Goal: Task Accomplishment & Management: Use online tool/utility

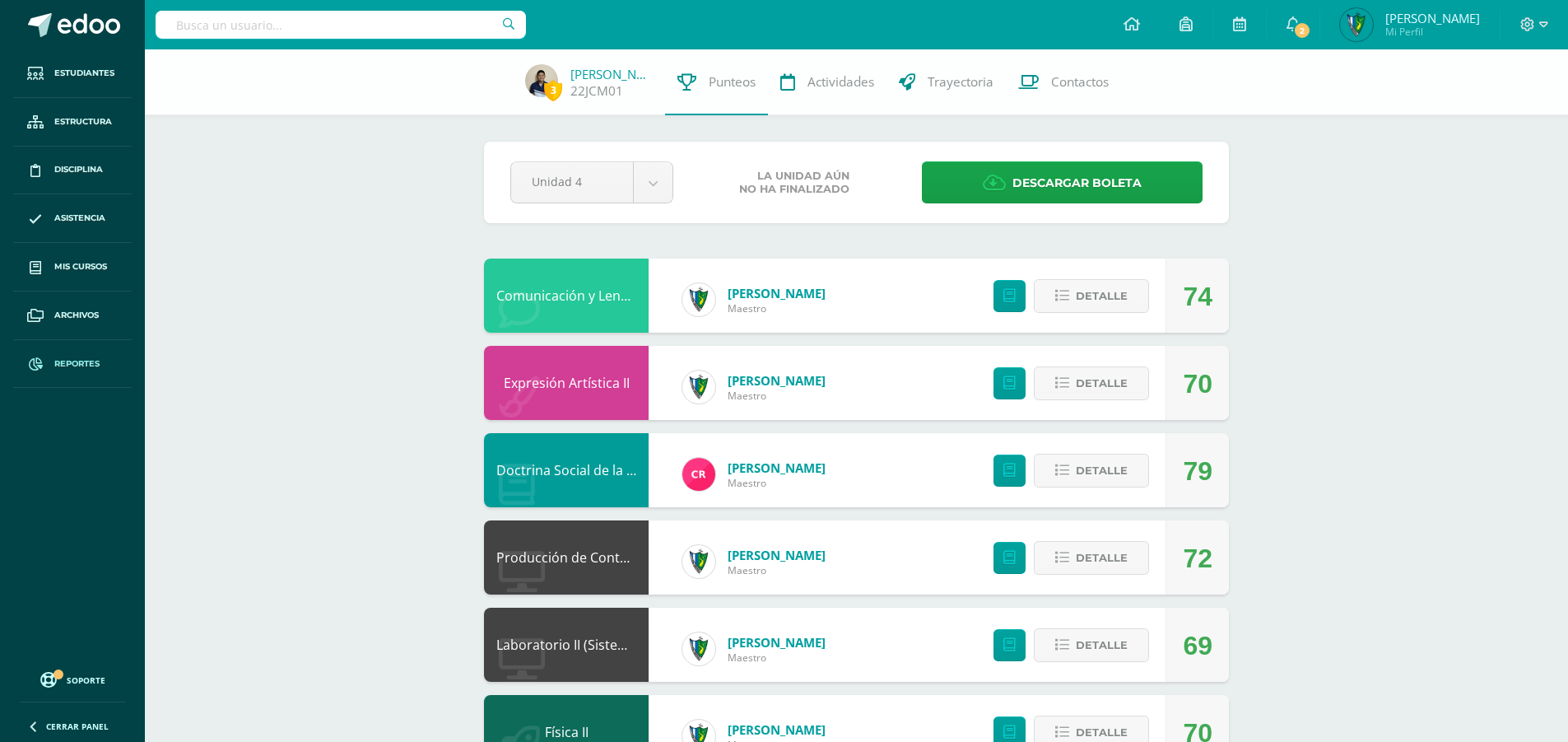
click at [68, 362] on span "Reportes" at bounding box center [77, 364] width 46 height 13
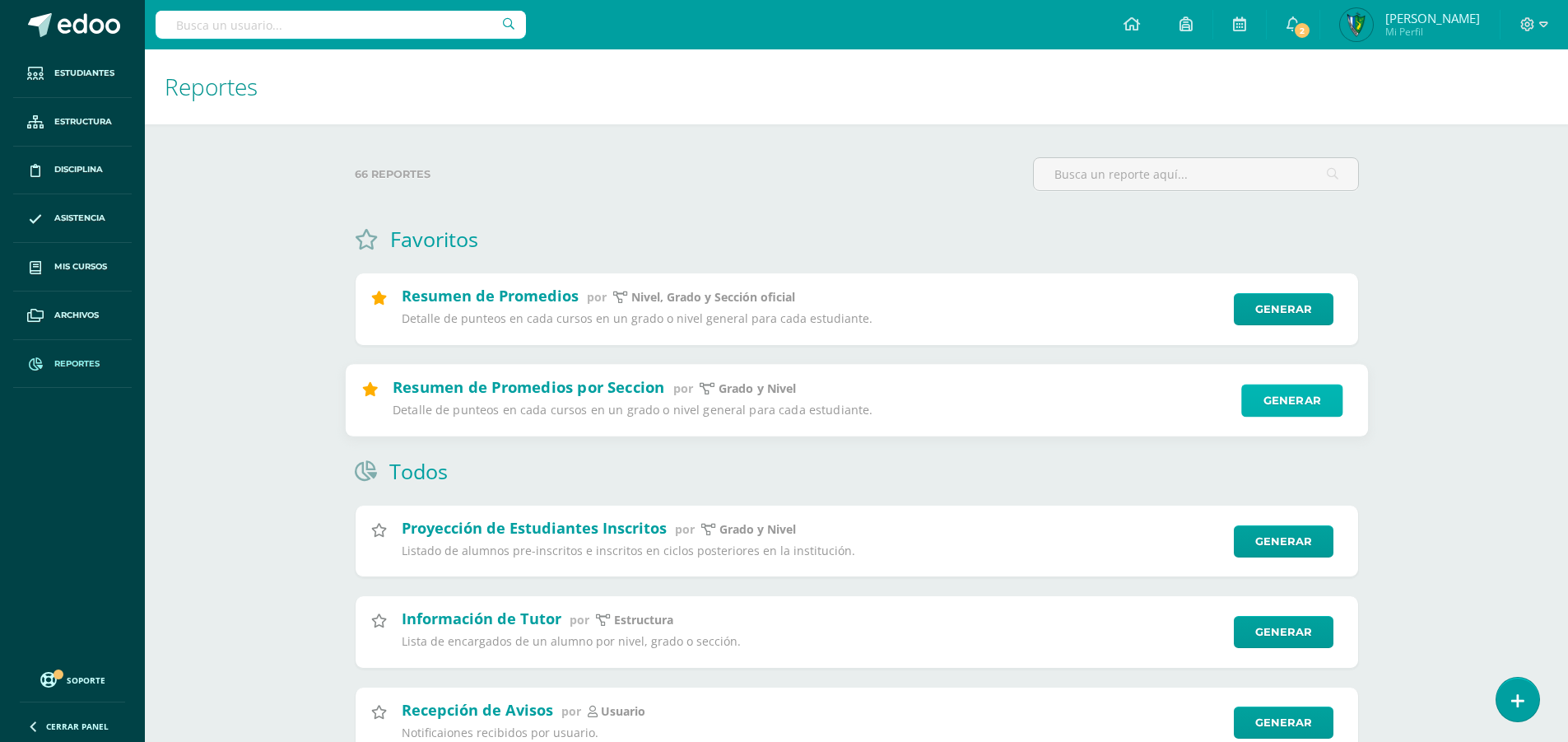
click at [1268, 402] on link "Generar" at bounding box center [1292, 400] width 101 height 33
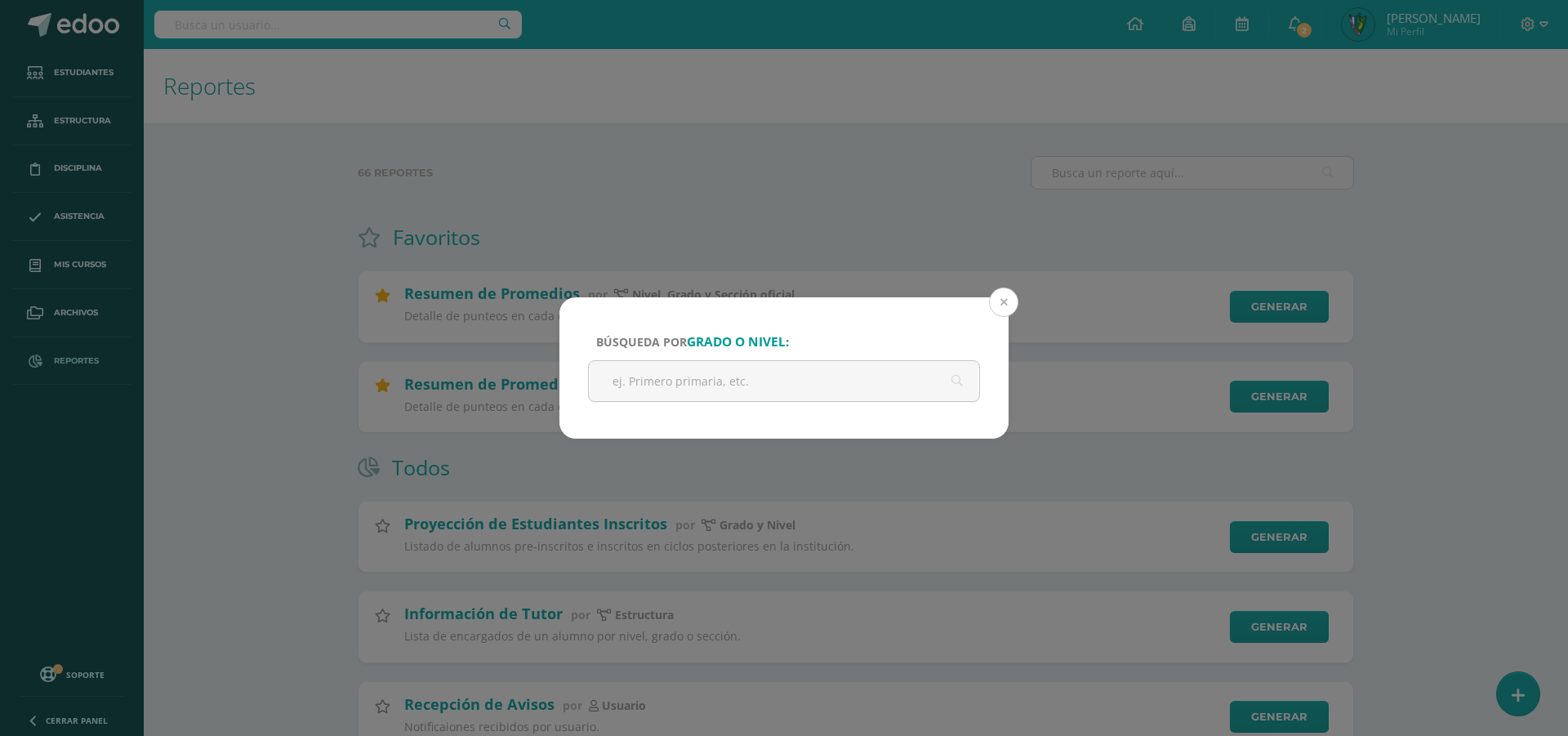
click at [993, 300] on button at bounding box center [1003, 301] width 29 height 29
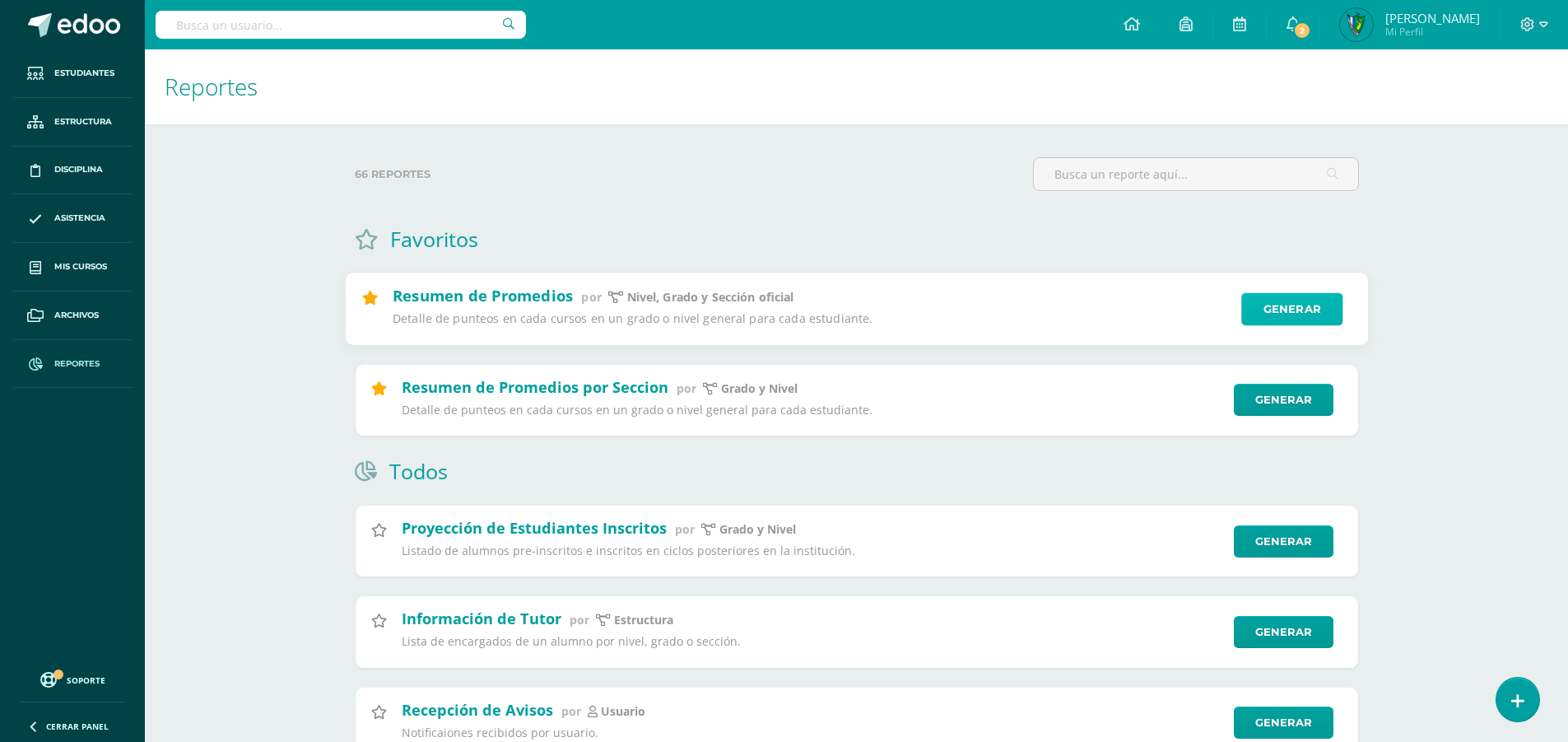
click at [1282, 306] on link "Generar" at bounding box center [1292, 310] width 101 height 33
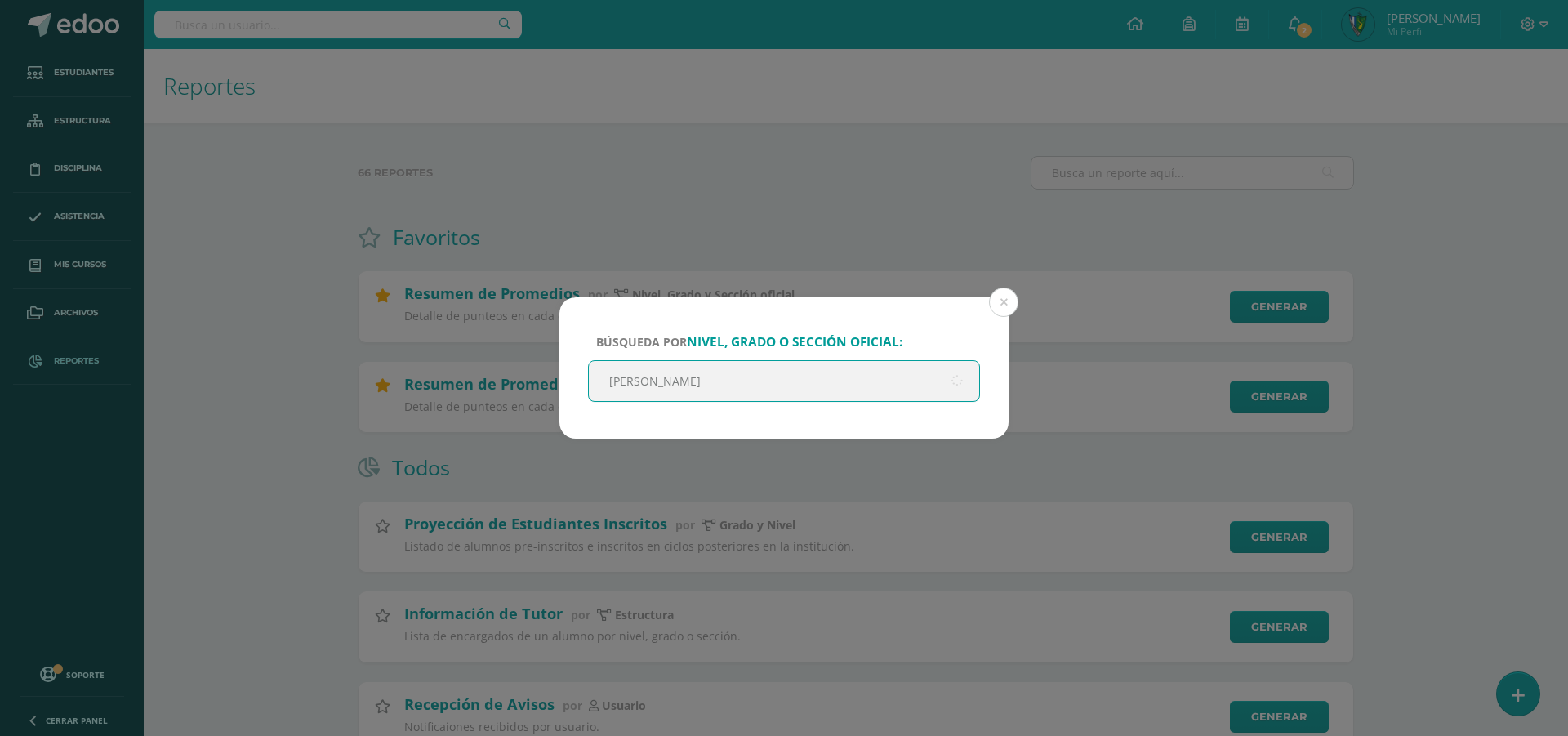
type input "QUINTO"
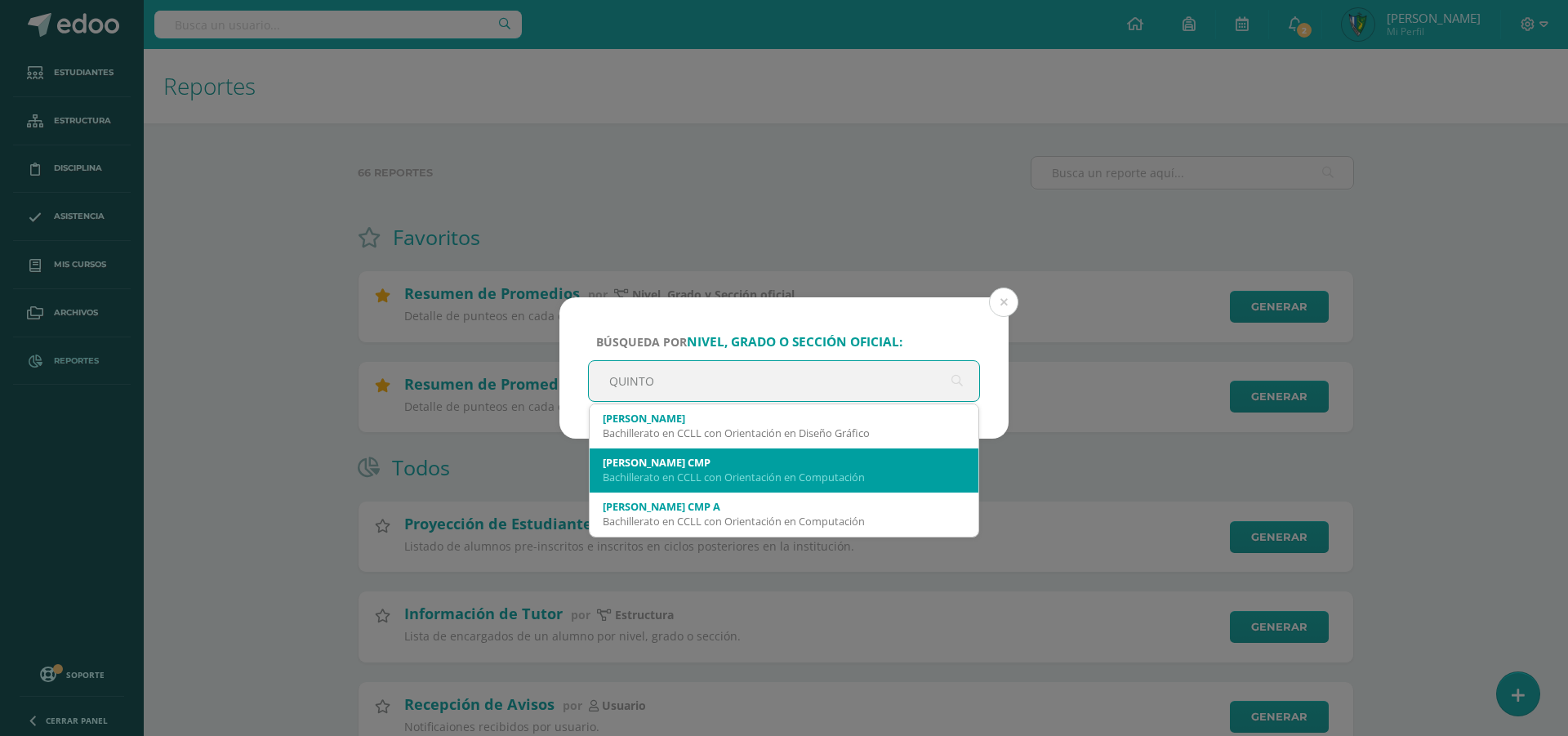
click at [881, 478] on div "Bachillerato en CCLL con Orientación en Computación" at bounding box center [784, 477] width 363 height 15
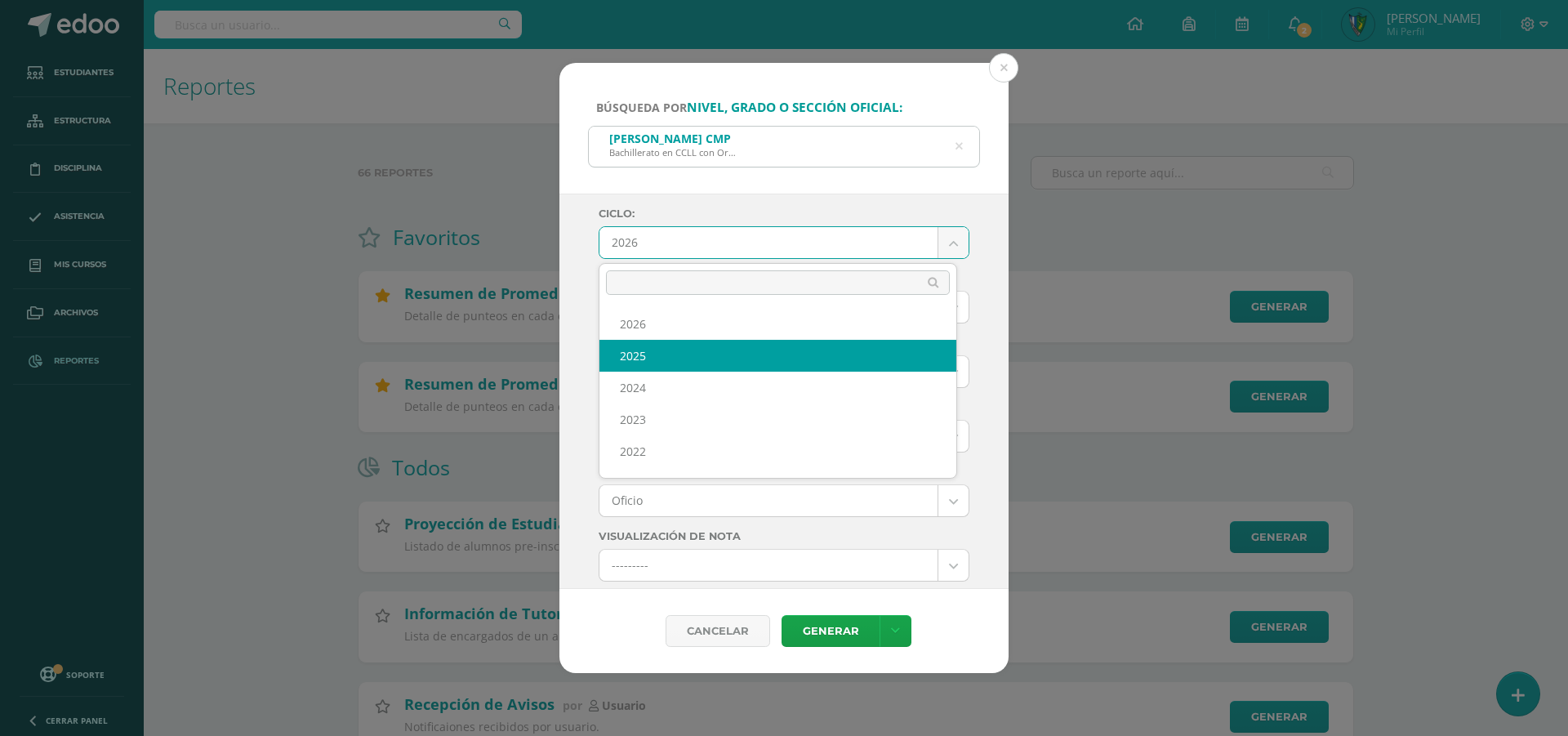
select select "7"
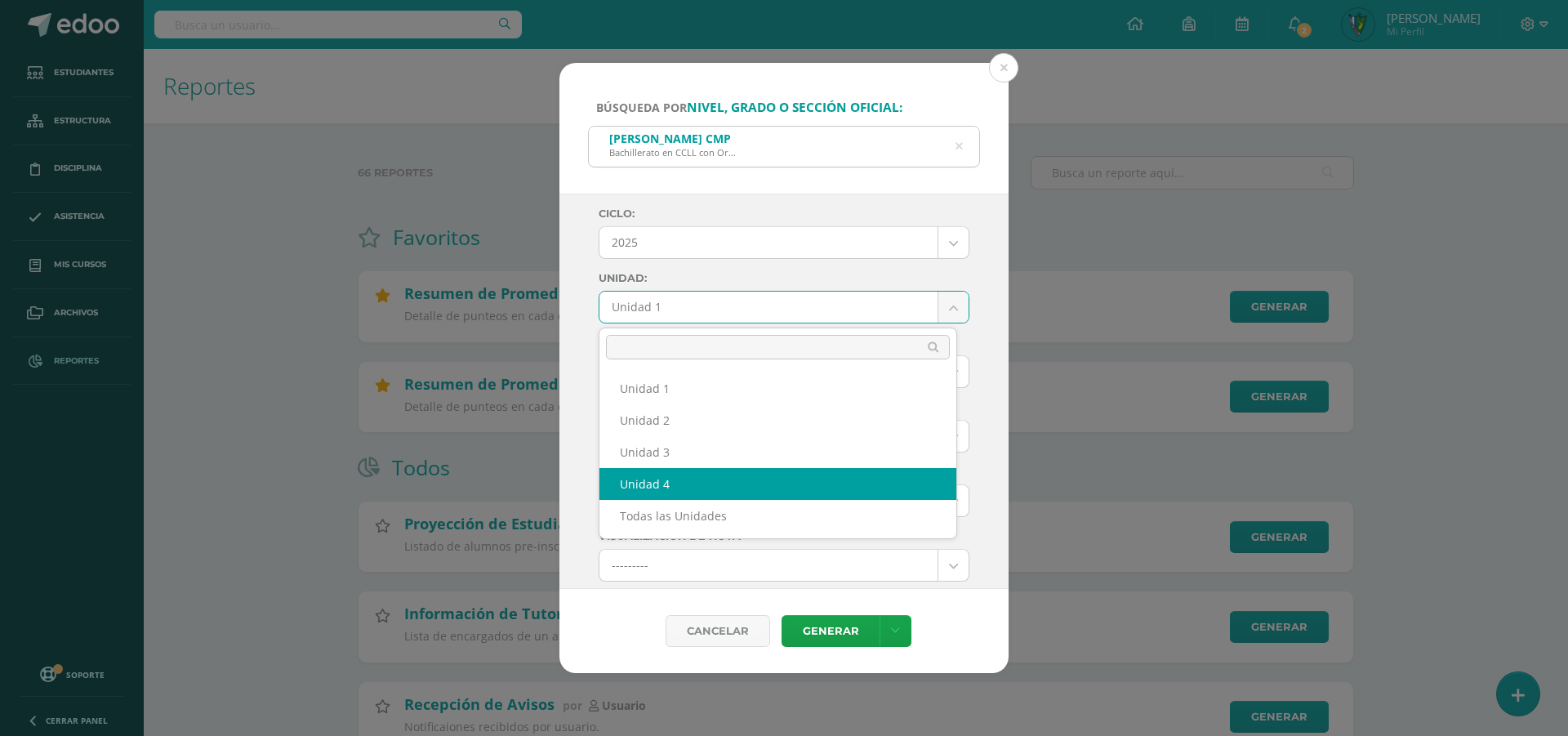
select select "Unidad 4"
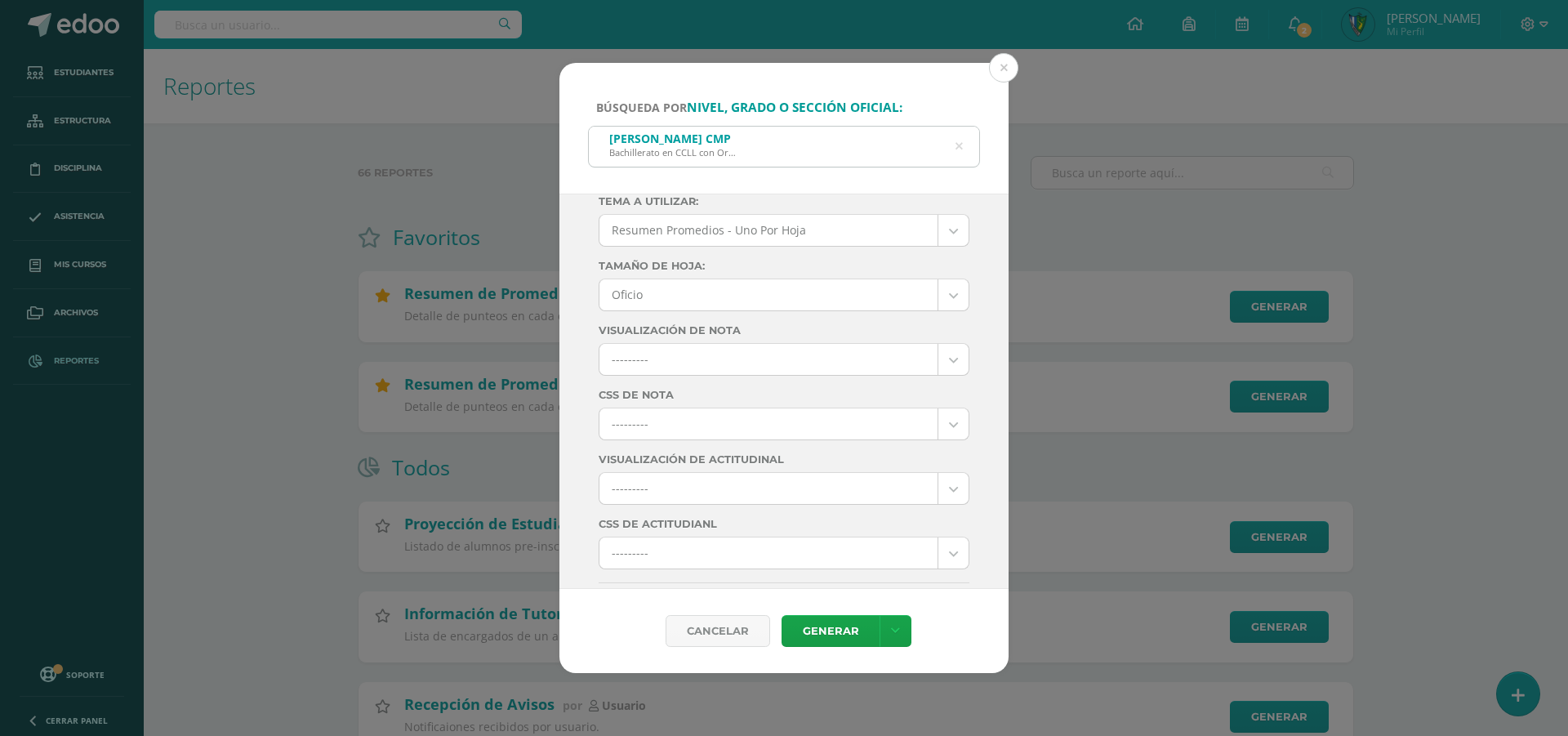
scroll to position [245, 0]
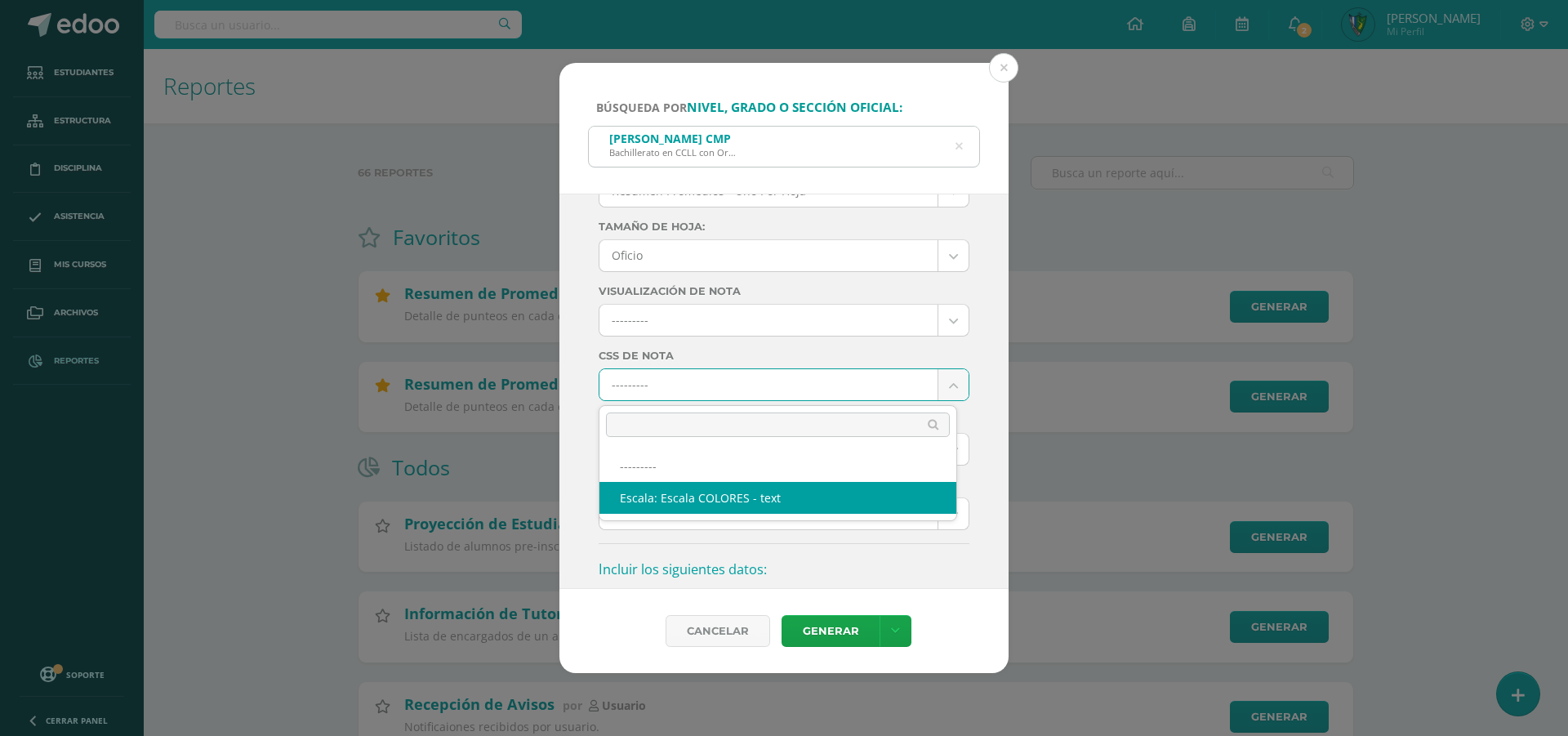
select select "10"
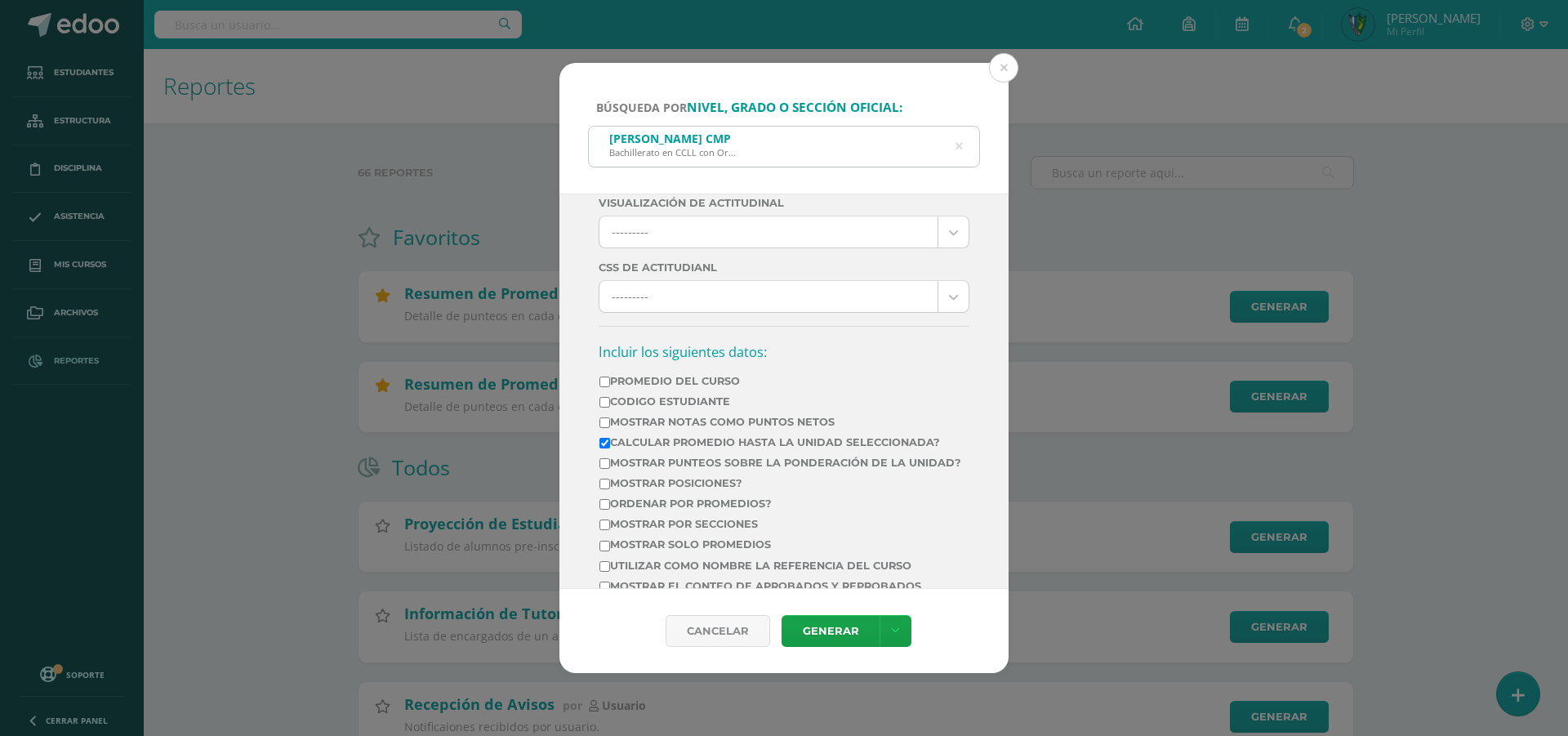
scroll to position [490, 0]
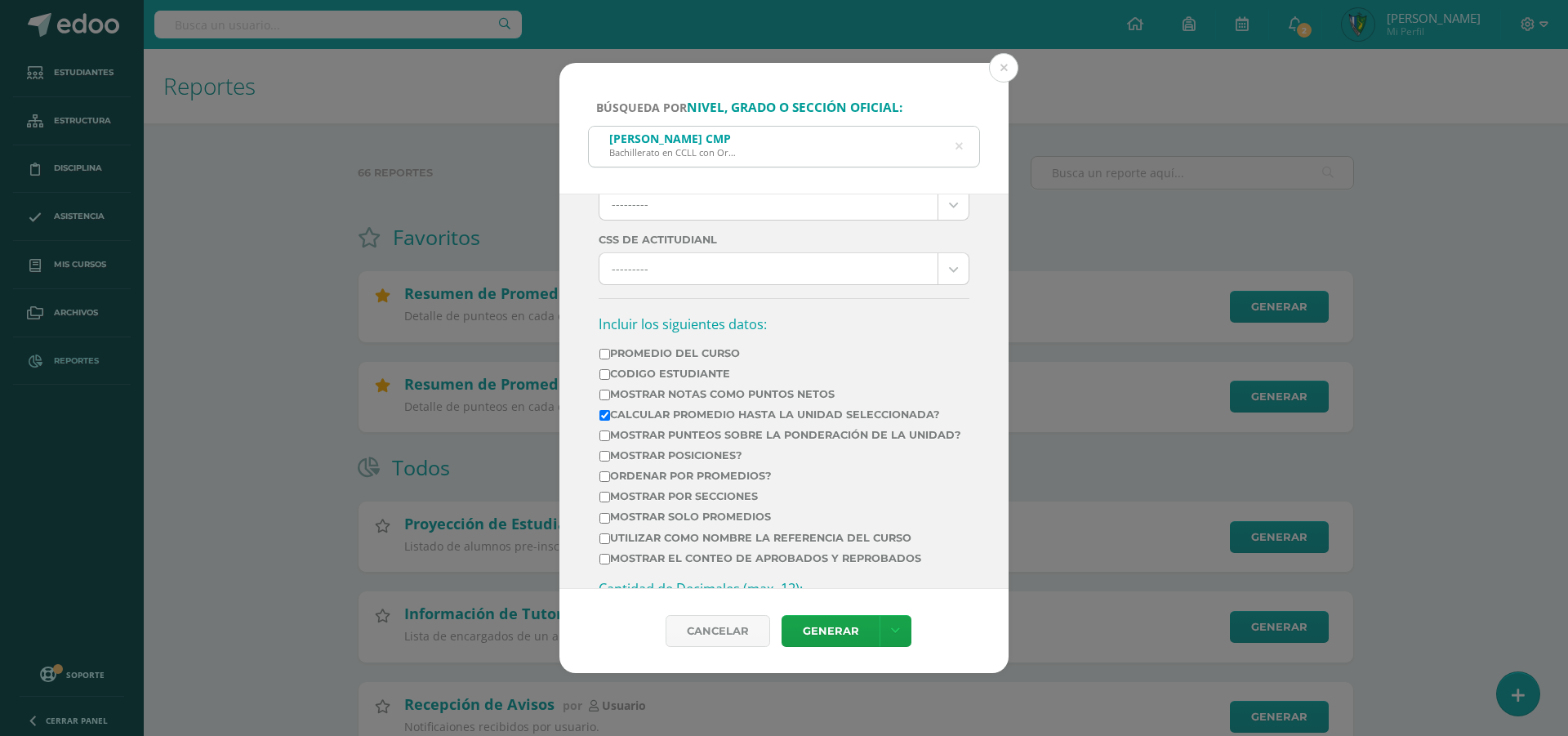
click at [605, 395] on input "Mostrar Notas Como Puntos Netos" at bounding box center [605, 394] width 10 height 10
checkbox input "true"
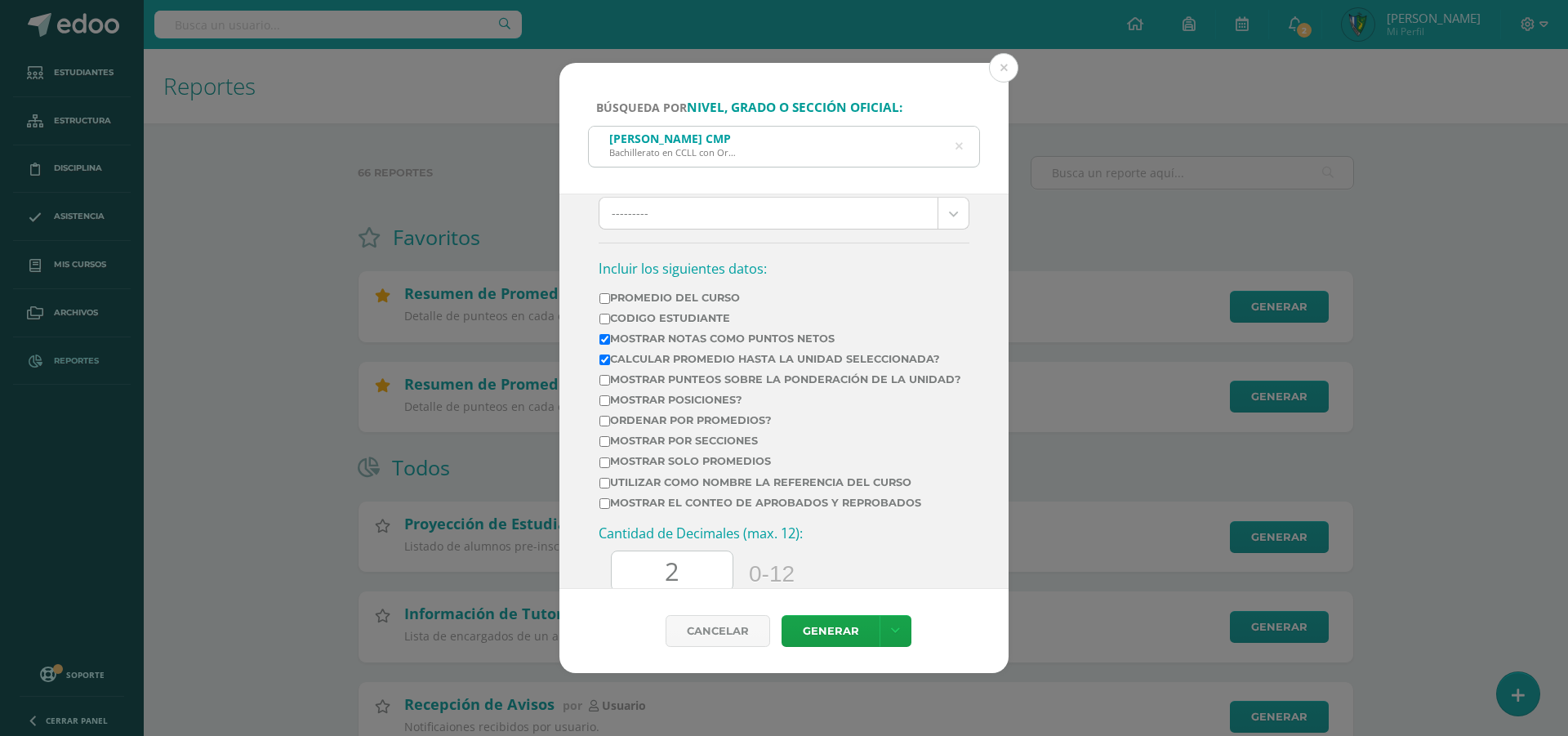
scroll to position [572, 0]
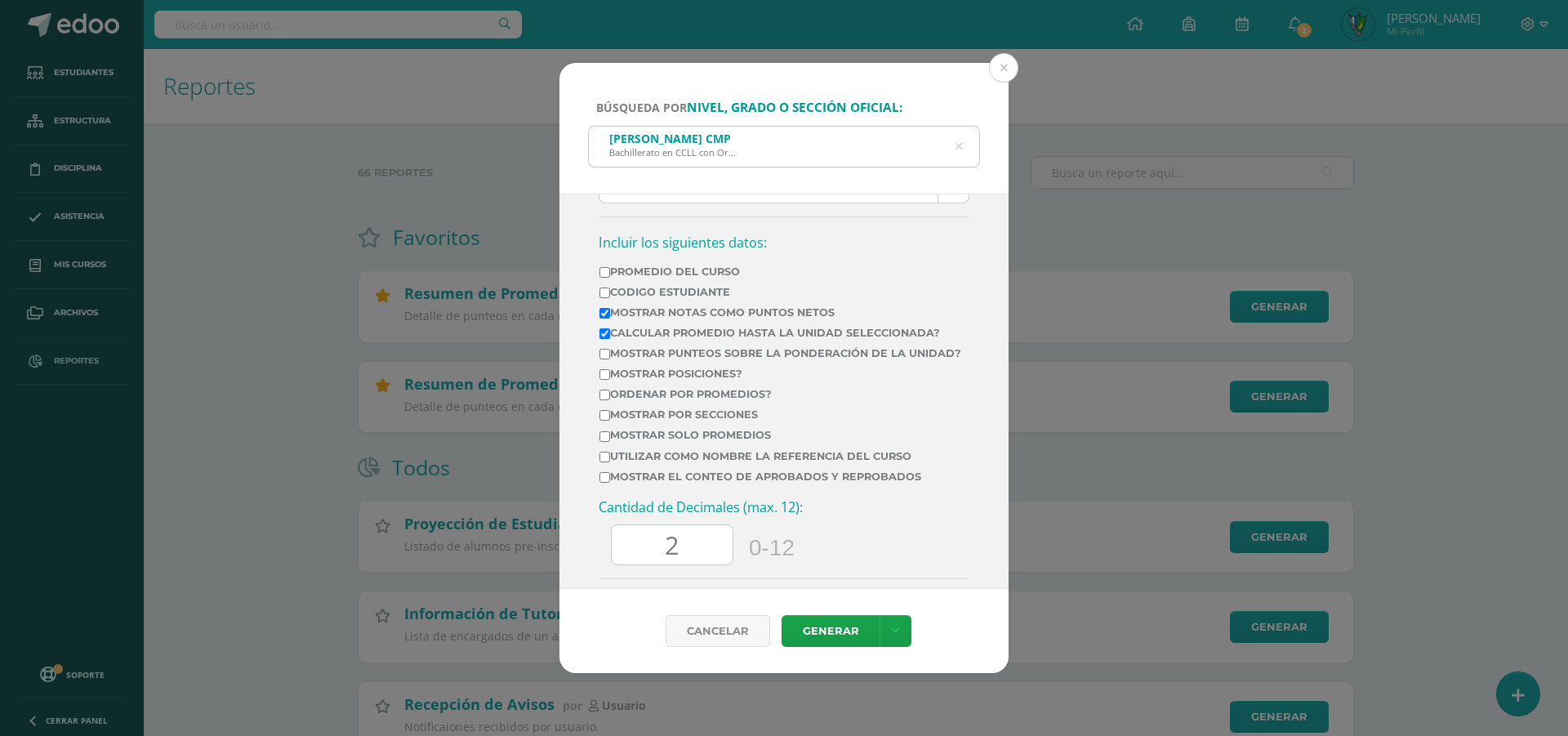
click at [604, 401] on input "Ordenar por promedios?" at bounding box center [605, 394] width 10 height 10
checkbox input "true"
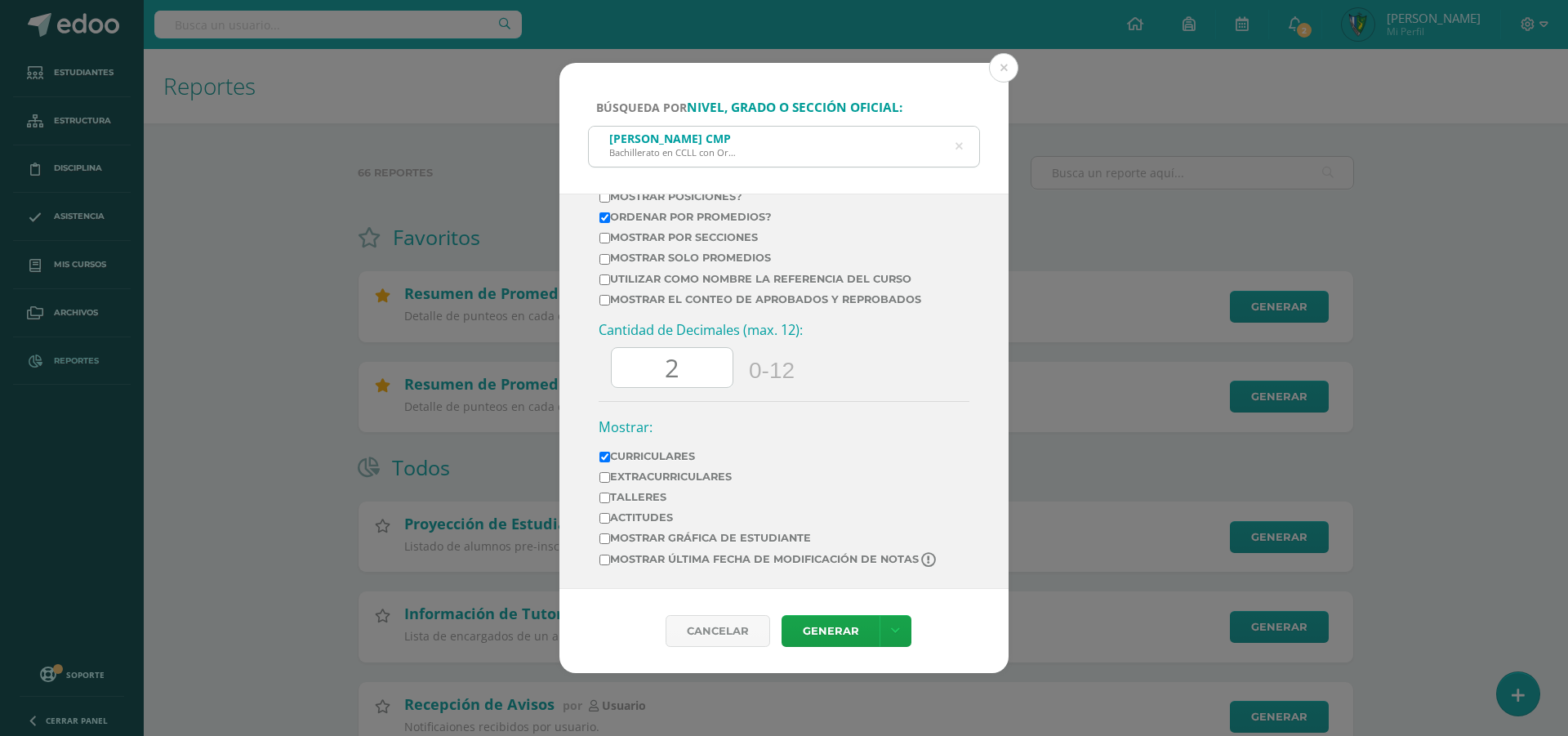
scroll to position [762, 0]
drag, startPoint x: 688, startPoint y: 370, endPoint x: 660, endPoint y: 363, distance: 28.9
click at [660, 363] on input "2" at bounding box center [673, 368] width 121 height 40
click at [676, 370] on input "2" at bounding box center [673, 368] width 121 height 40
click at [605, 300] on input "Mostrar el conteo de Aprobados y Reprobados" at bounding box center [605, 300] width 10 height 10
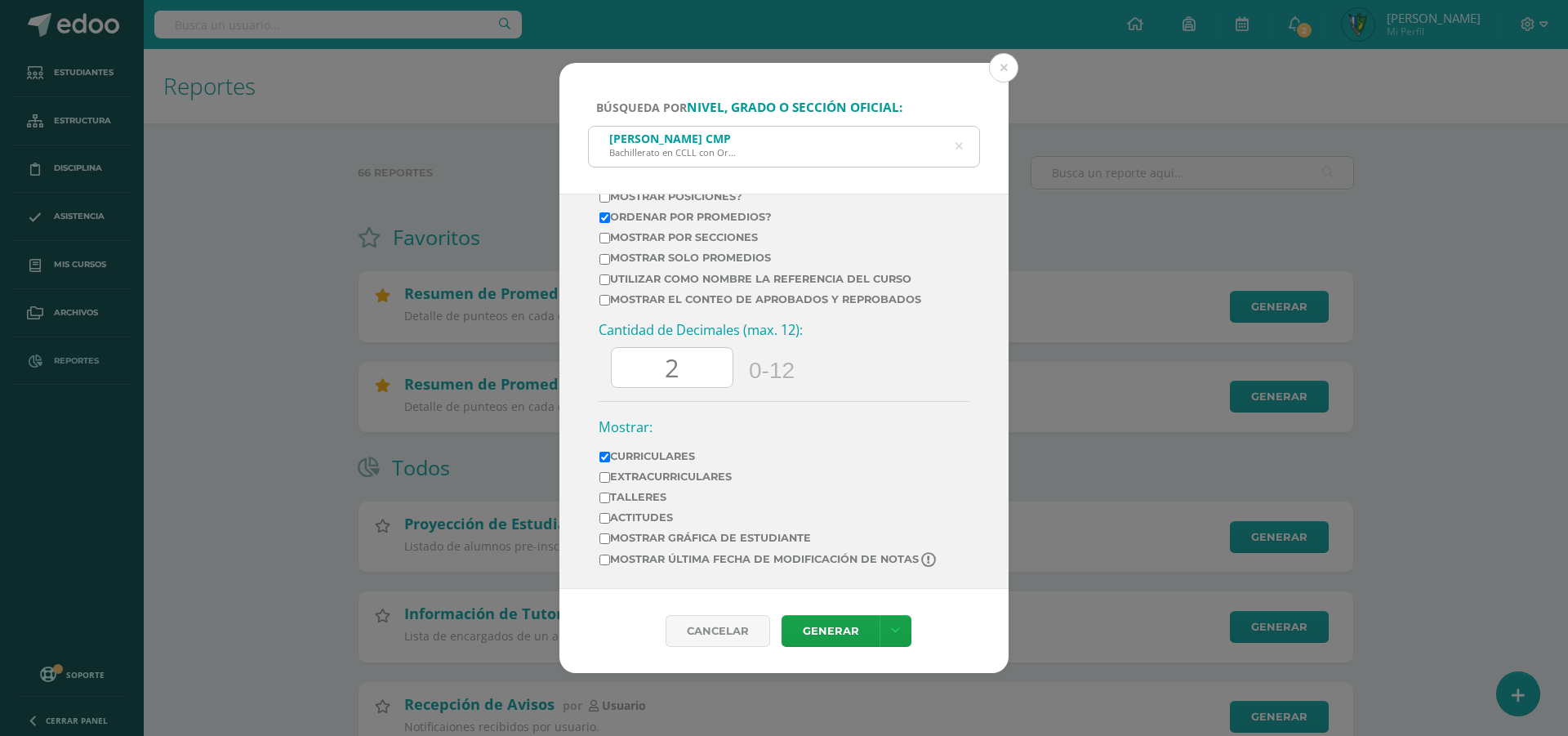
checkbox input "true"
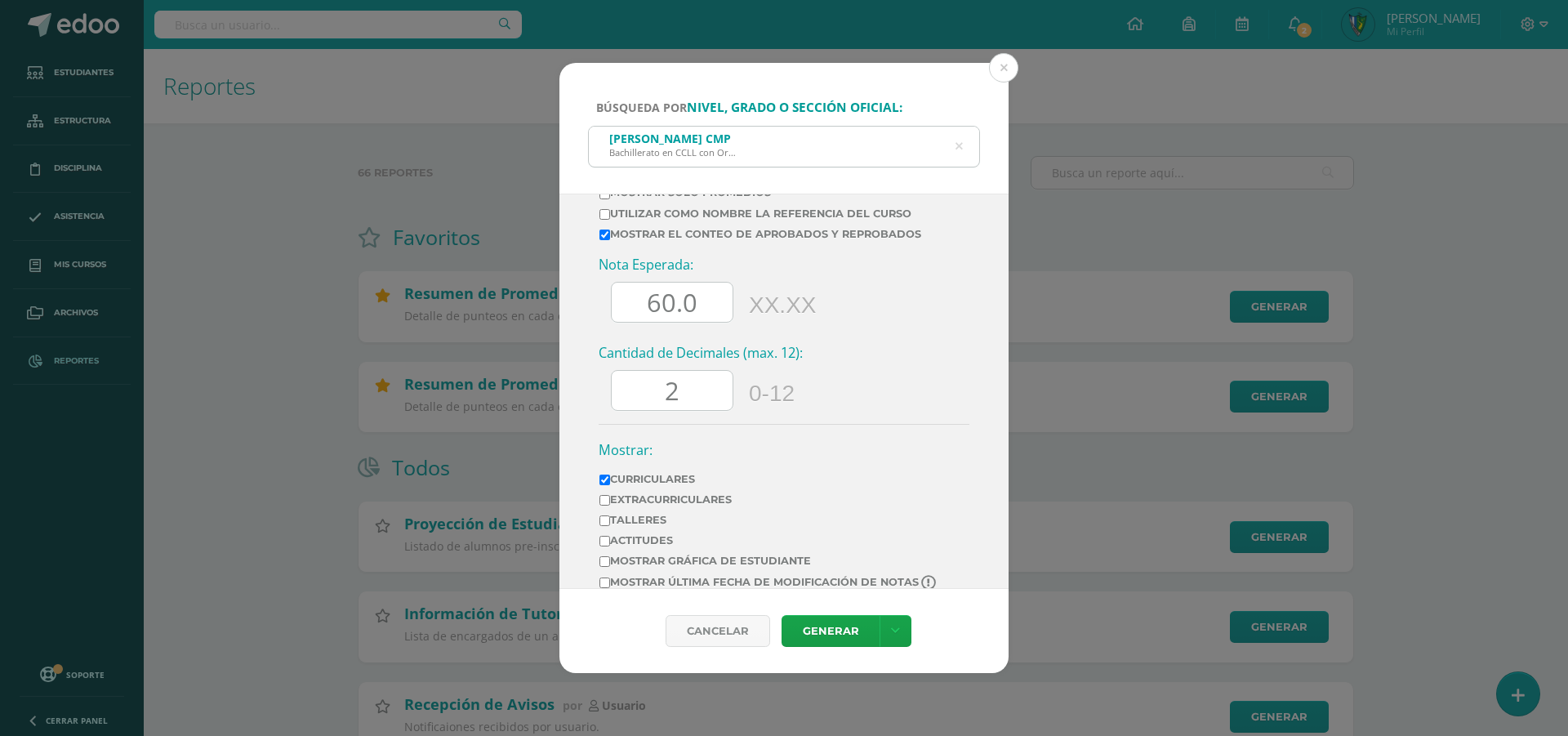
scroll to position [843, 0]
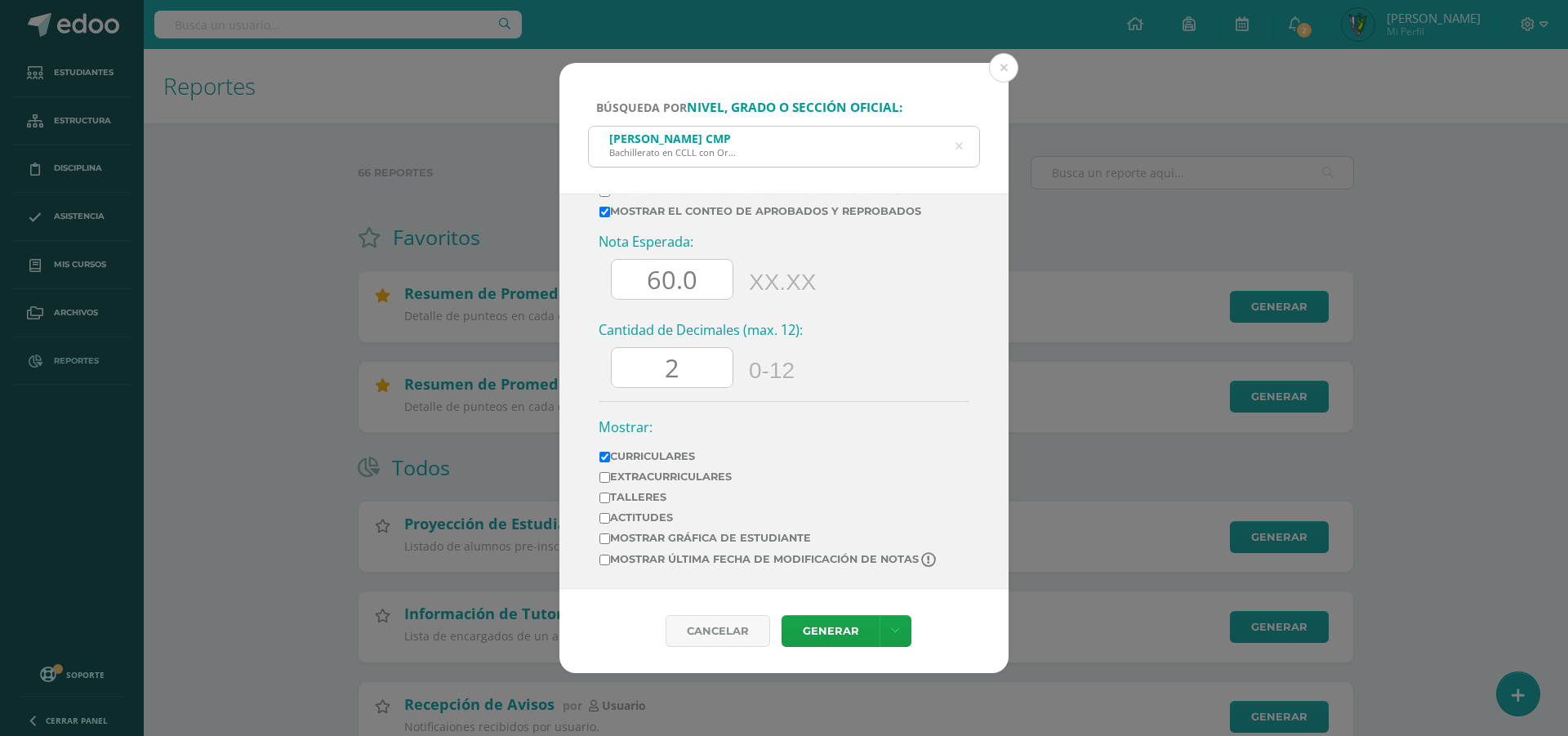
click at [619, 285] on input "60.0" at bounding box center [673, 280] width 121 height 40
type input "70"
drag, startPoint x: 690, startPoint y: 360, endPoint x: 644, endPoint y: 371, distance: 47.3
click at [644, 371] on input "2" at bounding box center [673, 368] width 121 height 40
type input "0"
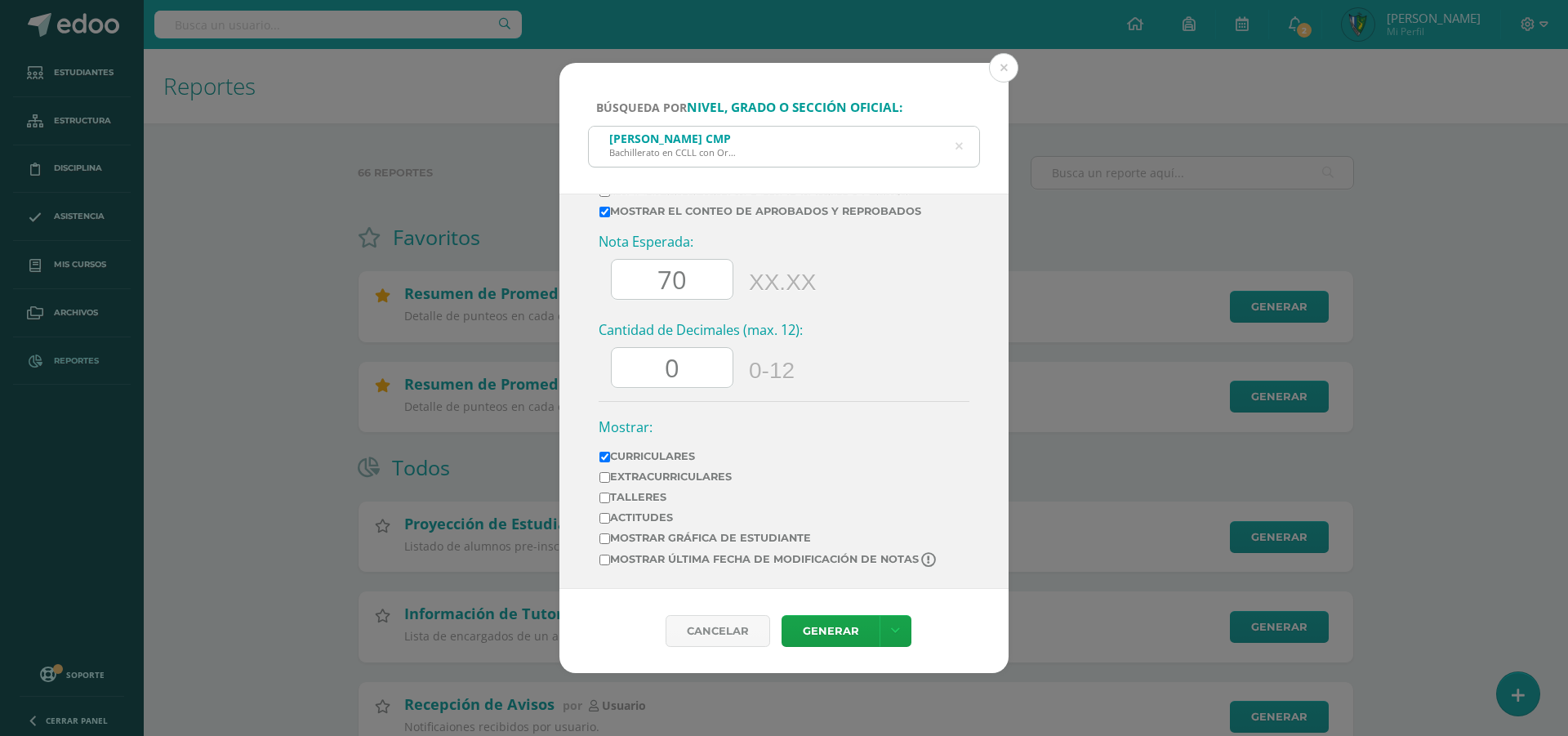
click at [604, 483] on input "Extracurriculares" at bounding box center [605, 477] width 10 height 10
checkbox input "true"
click at [633, 560] on label "Mostrar última fecha de modificación de notas" at bounding box center [769, 559] width 339 height 15
click at [610, 560] on input "Mostrar última fecha de modificación de notas" at bounding box center [605, 559] width 10 height 10
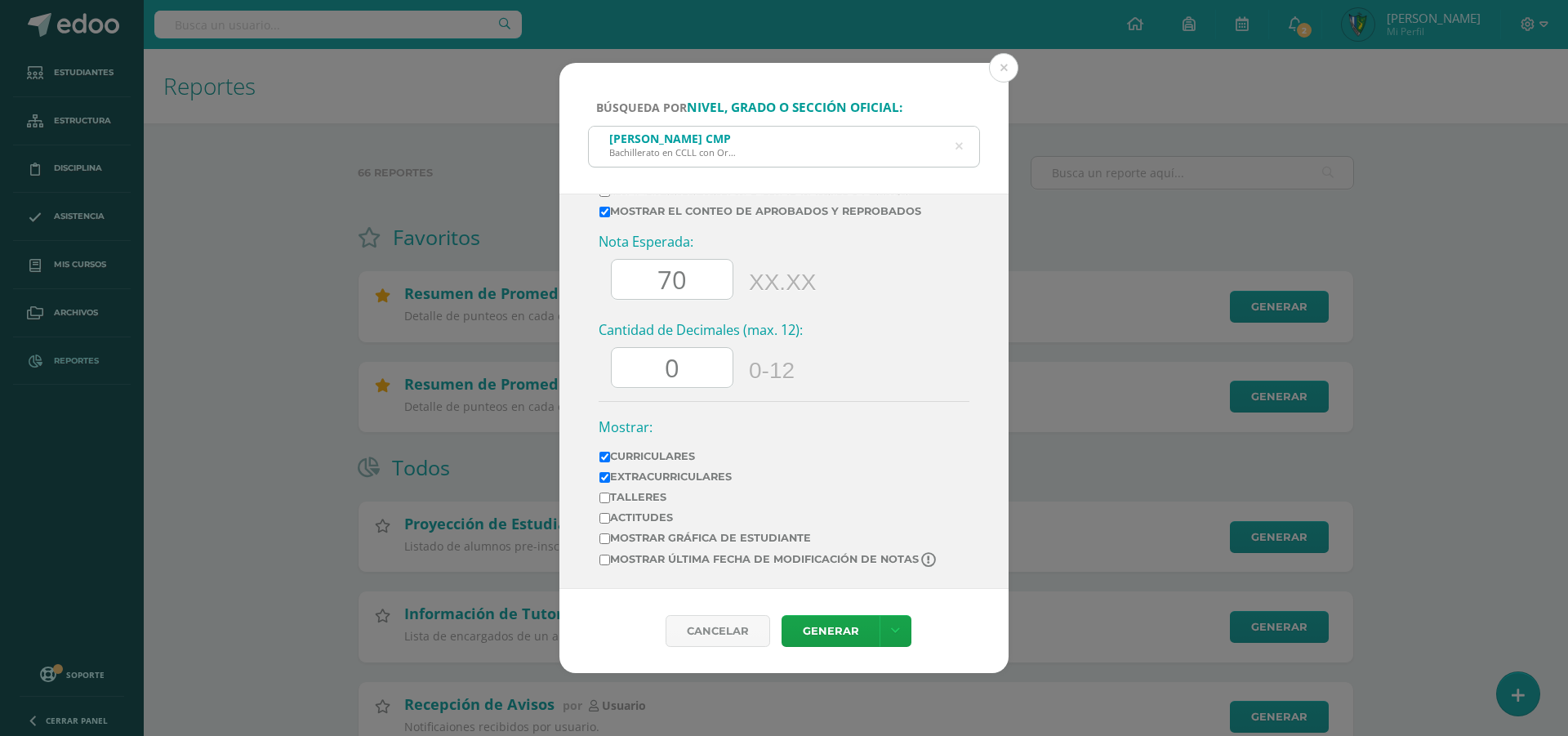
checkbox input "true"
click at [883, 625] on link at bounding box center [895, 631] width 32 height 32
click at [900, 528] on link "Descargar como PDF" at bounding box center [894, 529] width 127 height 39
click at [886, 570] on link "Descargar como XLS" at bounding box center [894, 569] width 127 height 39
